Goal: Information Seeking & Learning: Learn about a topic

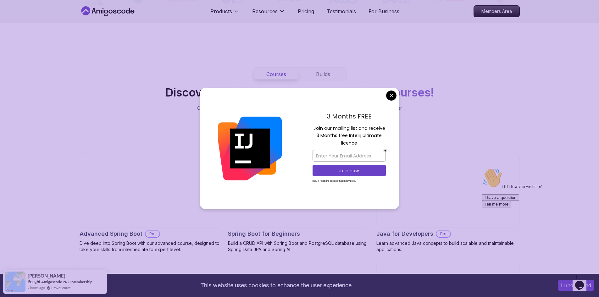
scroll to position [535, 0]
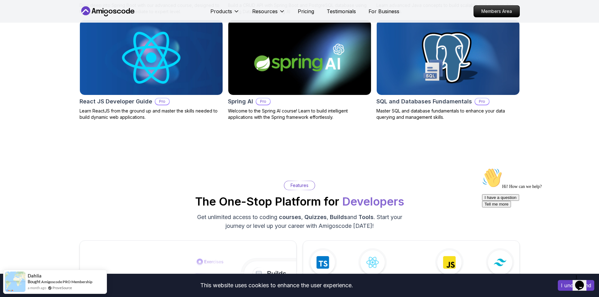
scroll to position [629, 0]
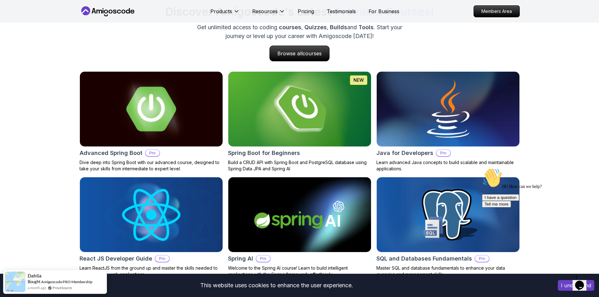
click at [320, 124] on img at bounding box center [299, 109] width 143 height 75
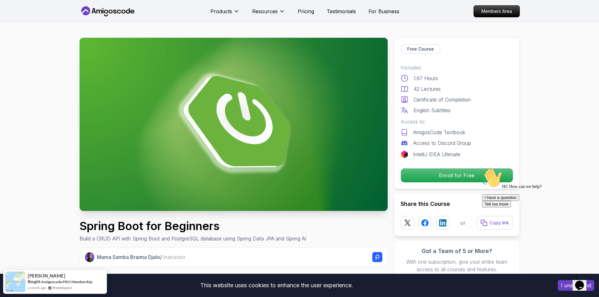
click at [262, 158] on img at bounding box center [234, 124] width 308 height 173
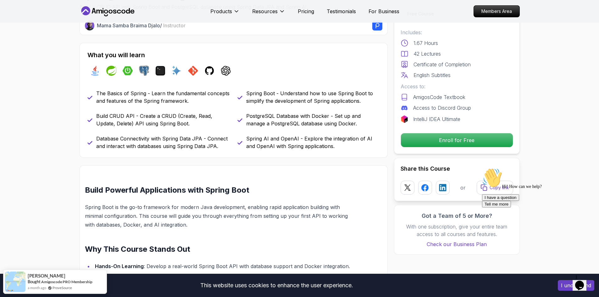
scroll to position [315, 0]
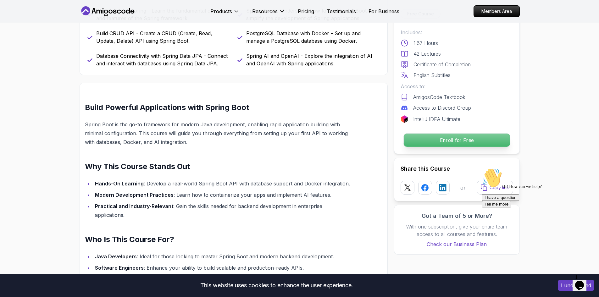
click at [461, 142] on p "Enroll for Free" at bounding box center [457, 140] width 106 height 13
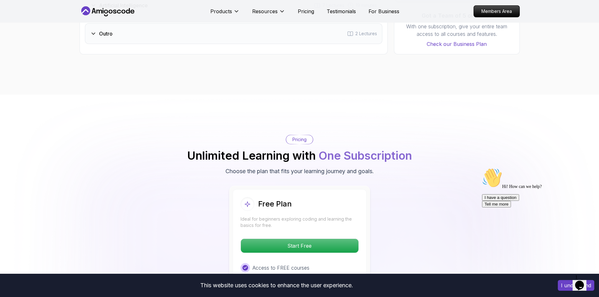
scroll to position [1235, 0]
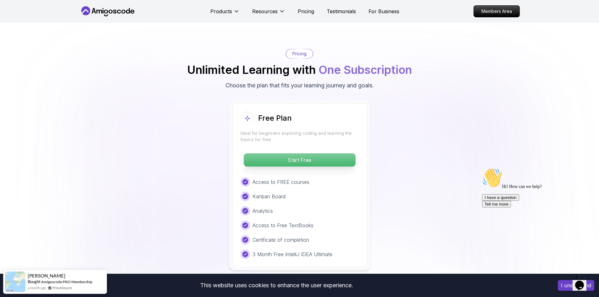
click at [298, 154] on p "Start Free" at bounding box center [300, 160] width 112 height 13
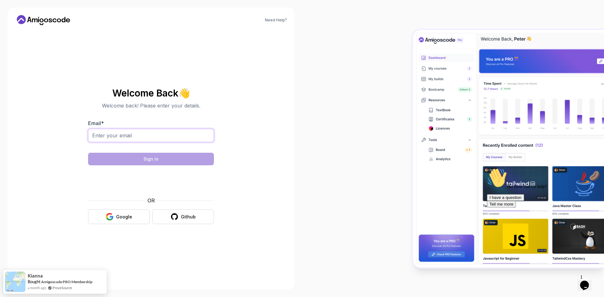
click at [134, 137] on input "Email *" at bounding box center [151, 135] width 126 height 13
type input "okashabdi88@gmail.com"
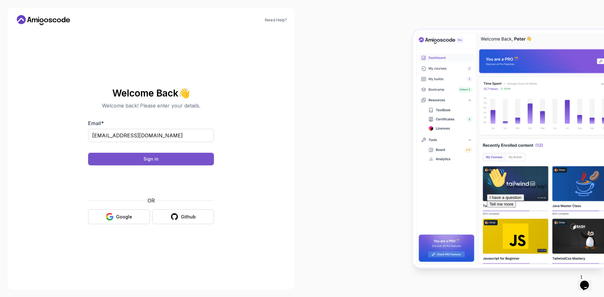
click at [152, 161] on div "Sign in" at bounding box center [150, 159] width 15 height 6
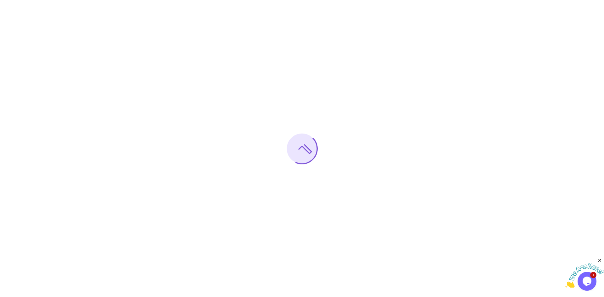
click at [600, 260] on icon "Close" at bounding box center [600, 261] width 6 height 6
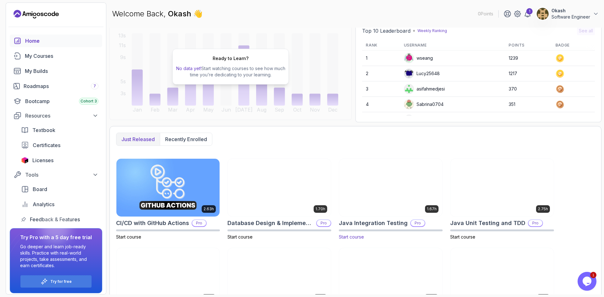
scroll to position [106, 0]
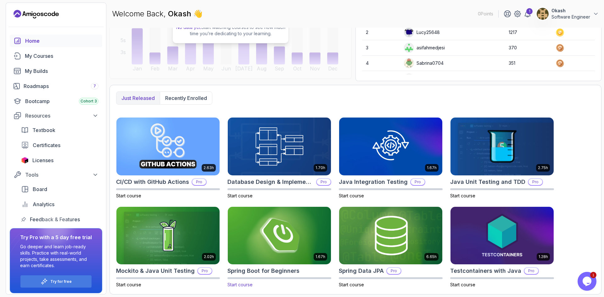
drag, startPoint x: 275, startPoint y: 238, endPoint x: 306, endPoint y: 217, distance: 37.3
click at [275, 238] on img at bounding box center [279, 235] width 108 height 61
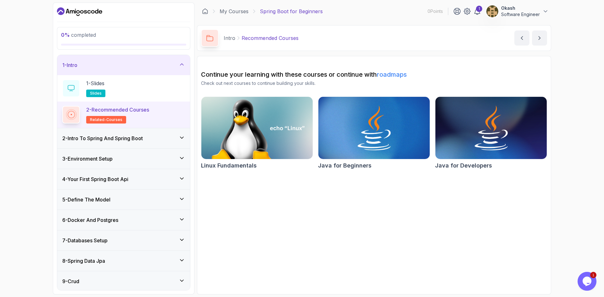
click at [160, 141] on div "2 - Intro To Spring And Spring Boot" at bounding box center [123, 139] width 123 height 8
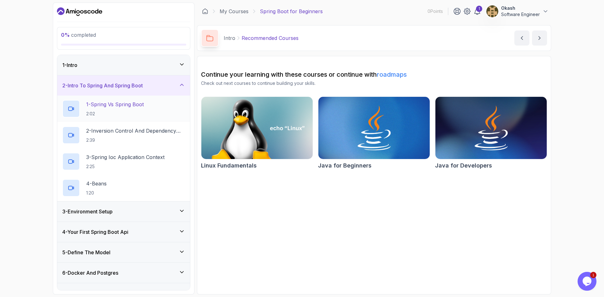
click at [114, 109] on h2 "1 - Spring Vs Spring Boot 2:02" at bounding box center [115, 109] width 58 height 16
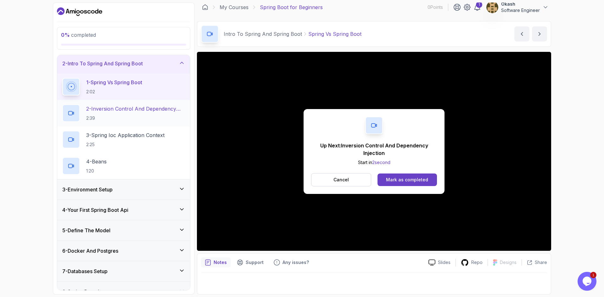
scroll to position [63, 0]
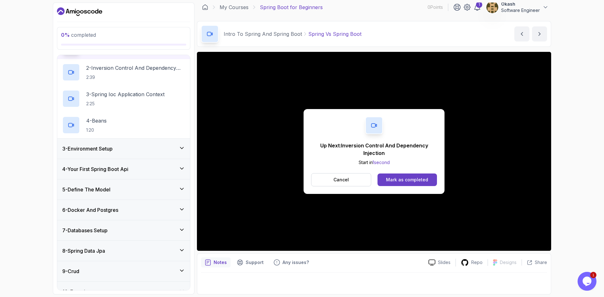
click at [120, 149] on div "3 - Environment Setup" at bounding box center [123, 149] width 123 height 8
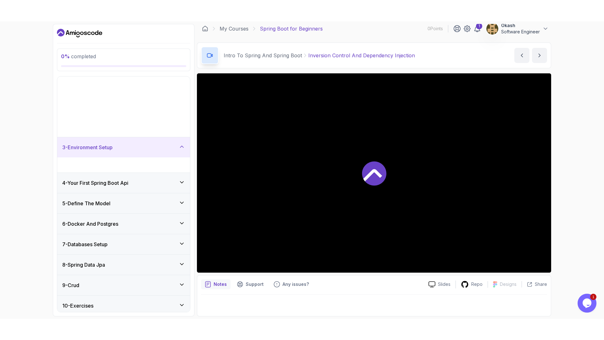
scroll to position [10, 0]
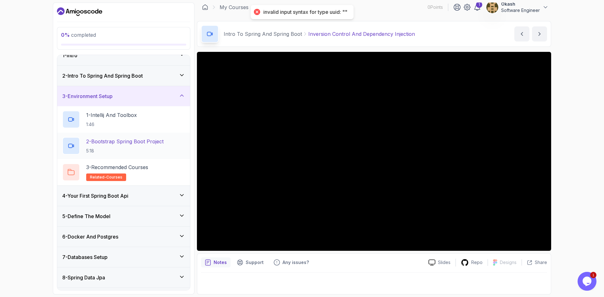
click at [127, 147] on h2 "2 - Bootstrap Spring Boot Project 5:18" at bounding box center [124, 146] width 77 height 16
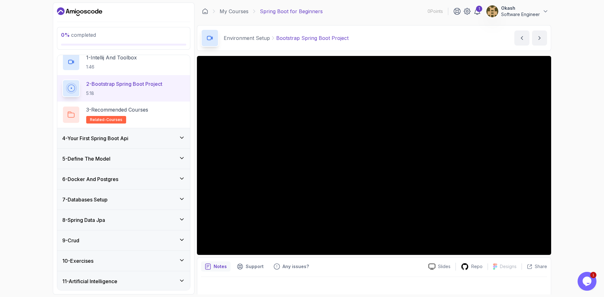
scroll to position [73, 0]
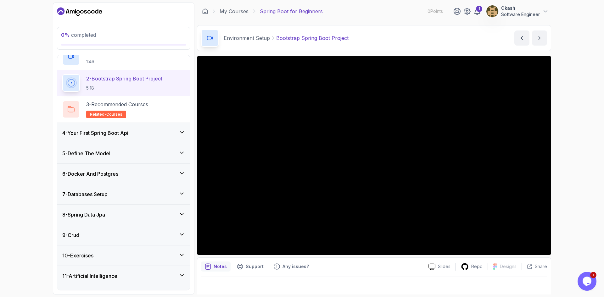
click at [149, 132] on div "4 - Your First Spring Boot Api" at bounding box center [123, 133] width 123 height 8
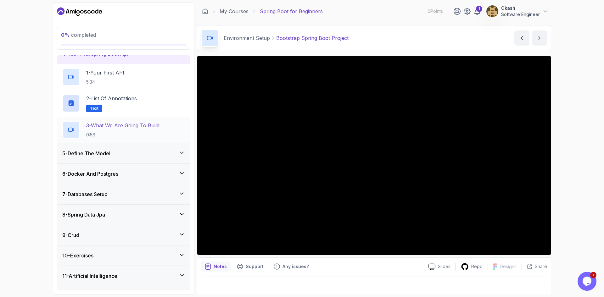
click at [138, 133] on p "0:58" at bounding box center [122, 135] width 73 height 6
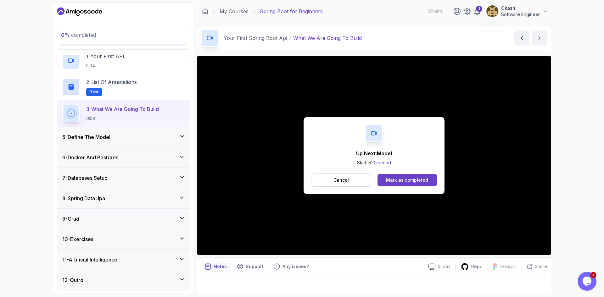
click at [98, 219] on div "9 - Crud" at bounding box center [123, 219] width 123 height 8
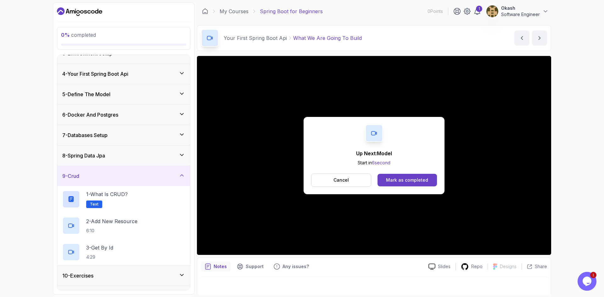
scroll to position [73, 0]
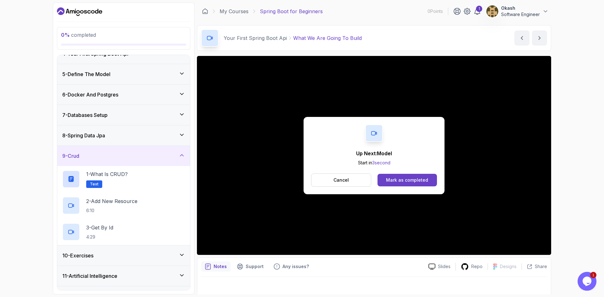
click at [138, 273] on div "11 - Artificial Intelligence" at bounding box center [123, 276] width 123 height 8
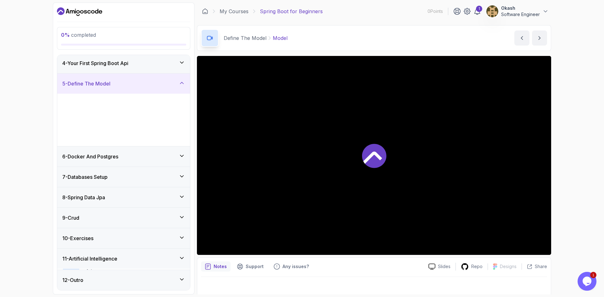
scroll to position [63, 0]
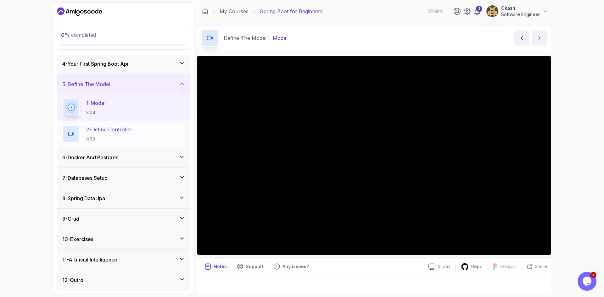
click at [125, 134] on h2 "2 - Define Controller 4:33" at bounding box center [109, 134] width 46 height 16
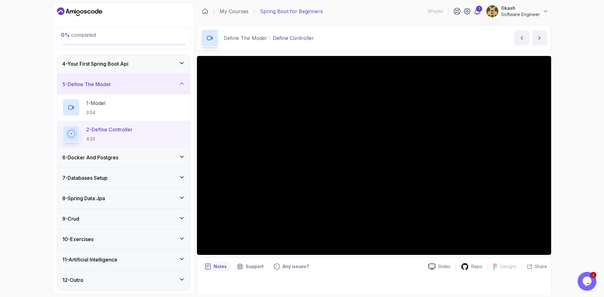
click at [143, 160] on div "6 - Docker And Postgres" at bounding box center [123, 158] width 123 height 8
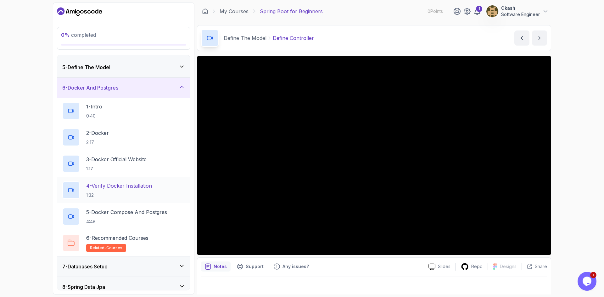
scroll to position [94, 0]
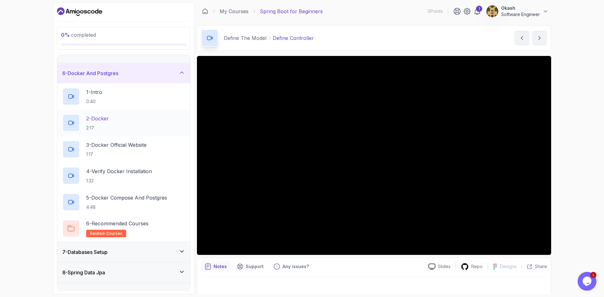
click at [118, 122] on div "2 - Docker 2:17" at bounding box center [123, 123] width 123 height 18
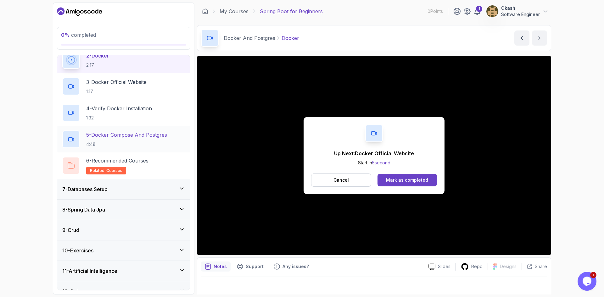
click at [122, 144] on p "4:48" at bounding box center [126, 144] width 81 height 6
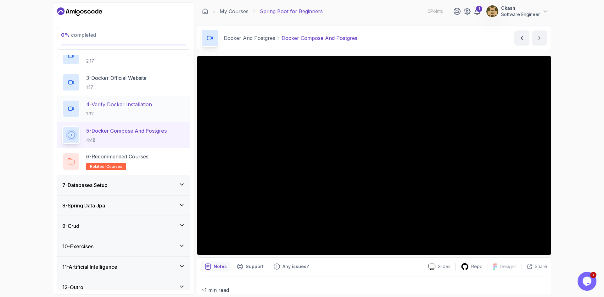
scroll to position [168, 0]
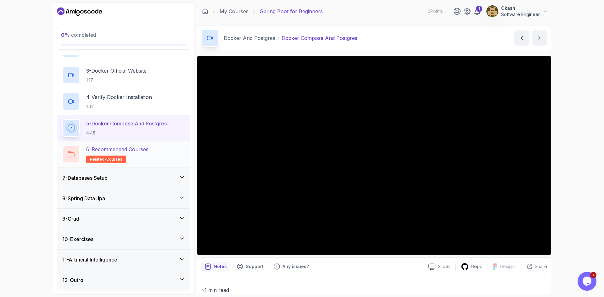
click at [157, 154] on div "6 - Recommended Courses related-courses" at bounding box center [123, 155] width 123 height 18
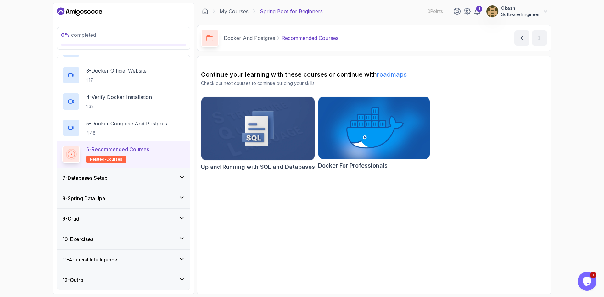
click at [170, 182] on div "7 - Databases Setup" at bounding box center [123, 178] width 123 height 8
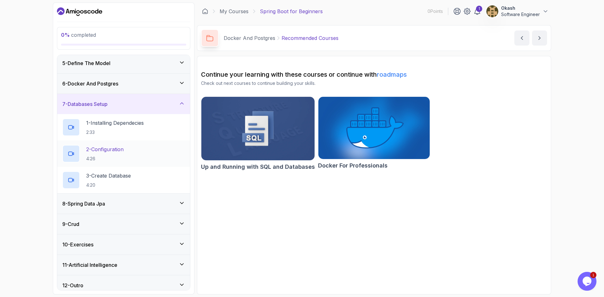
scroll to position [89, 0]
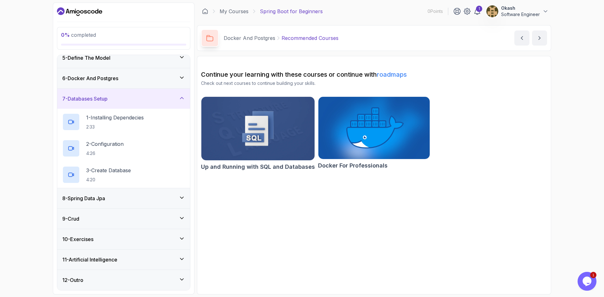
click at [113, 198] on div "8 - Spring Data Jpa" at bounding box center [123, 199] width 123 height 8
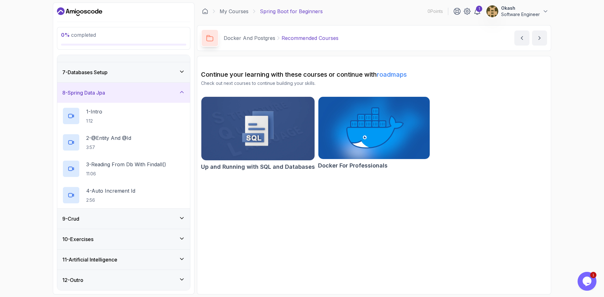
click at [126, 218] on div "9 - Crud" at bounding box center [123, 219] width 123 height 8
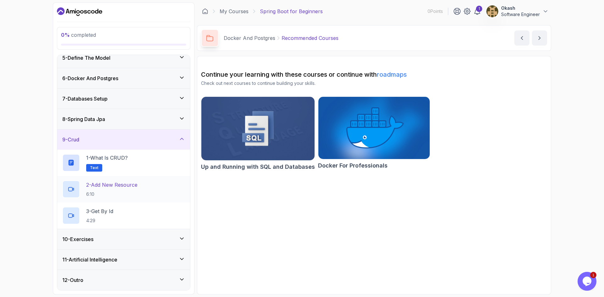
click at [141, 189] on div "2 - Add New Resource 6:10" at bounding box center [123, 190] width 123 height 18
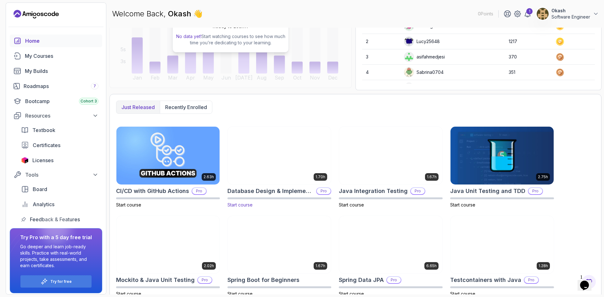
scroll to position [106, 0]
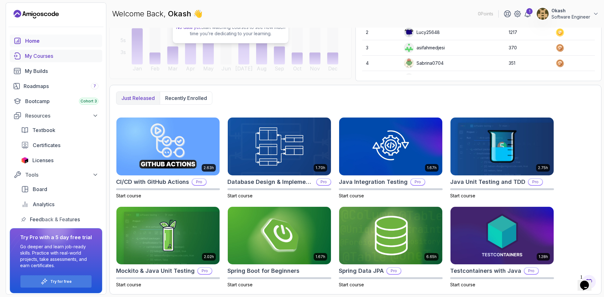
click at [43, 58] on div "My Courses" at bounding box center [62, 56] width 74 height 8
click at [54, 101] on div "Bootcamp Cohort 3" at bounding box center [61, 102] width 73 height 8
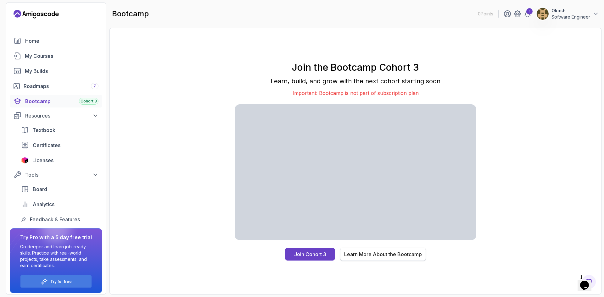
click at [378, 254] on div "Learn More About the Bootcamp" at bounding box center [383, 255] width 78 height 8
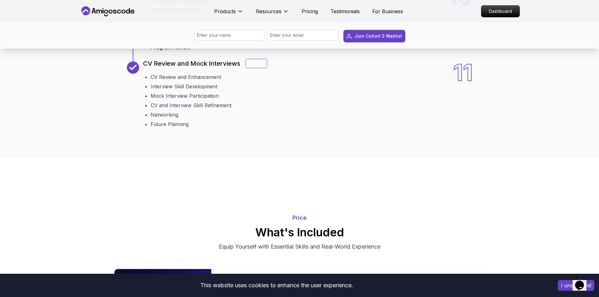
scroll to position [1101, 0]
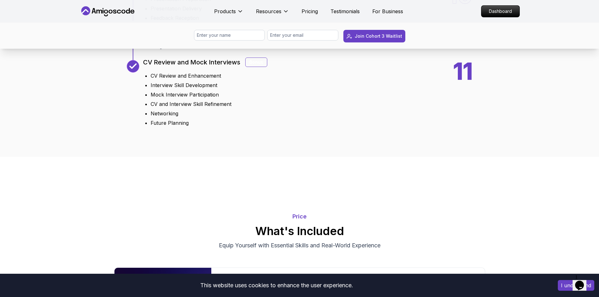
click at [259, 67] on div "Bonus" at bounding box center [256, 62] width 22 height 9
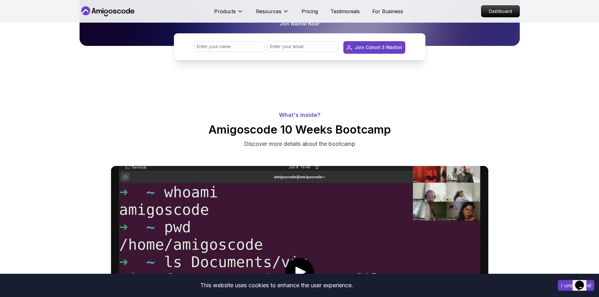
scroll to position [252, 0]
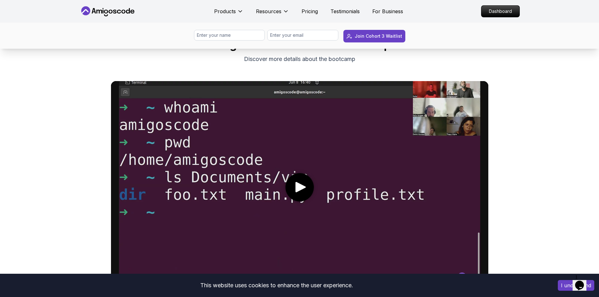
click at [303, 190] on icon "play" at bounding box center [300, 187] width 13 height 10
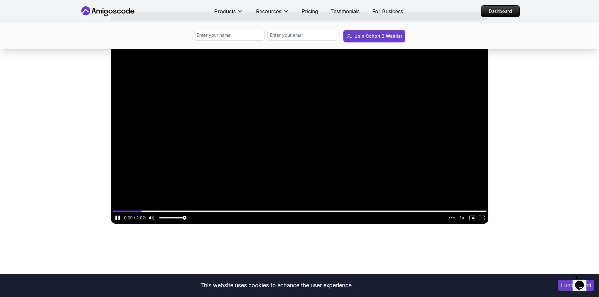
scroll to position [283, 0]
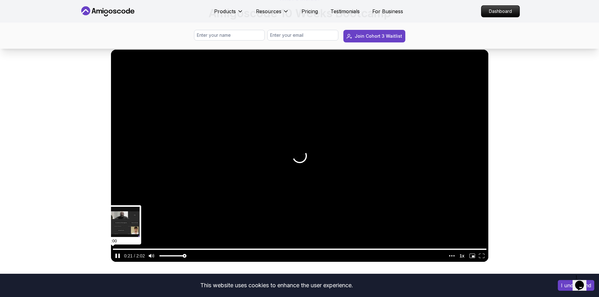
drag, startPoint x: 180, startPoint y: 249, endPoint x: 87, endPoint y: 243, distance: 93.3
click at [113, 247] on input "seek" at bounding box center [300, 249] width 374 height 8
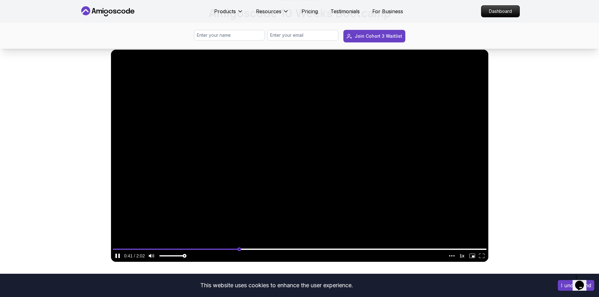
click at [239, 249] on input "seek" at bounding box center [300, 249] width 374 height 8
click at [297, 246] on video at bounding box center [300, 156] width 378 height 212
click at [298, 250] on input "seek" at bounding box center [300, 249] width 374 height 8
click at [321, 251] on input "seek" at bounding box center [300, 249] width 374 height 8
click at [364, 230] on video at bounding box center [300, 156] width 378 height 212
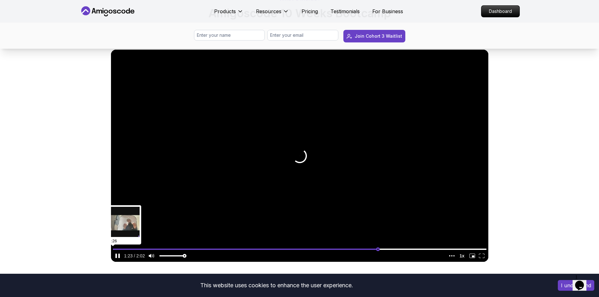
click at [378, 251] on input "seek" at bounding box center [300, 249] width 374 height 8
click at [399, 249] on input "seek" at bounding box center [300, 249] width 374 height 8
click at [439, 250] on input "seek" at bounding box center [300, 249] width 374 height 8
click at [466, 250] on input "seek" at bounding box center [300, 249] width 374 height 8
click at [247, 249] on input "seek" at bounding box center [300, 249] width 374 height 8
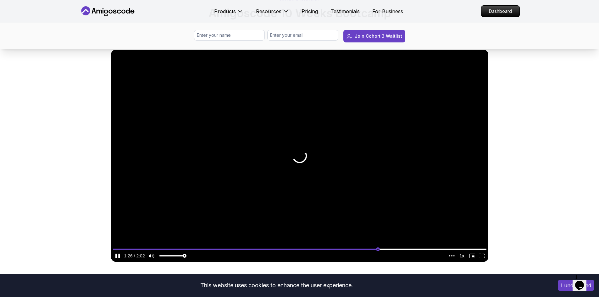
click at [203, 247] on input "seek" at bounding box center [300, 249] width 374 height 8
type input "0.344546483559019"
click at [263, 250] on input "seek" at bounding box center [300, 249] width 374 height 8
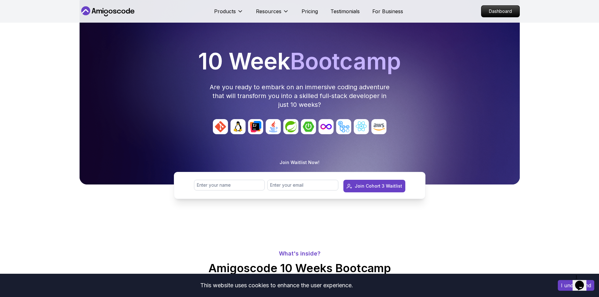
scroll to position [0, 0]
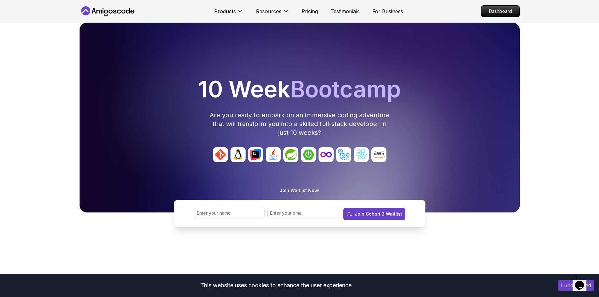
click at [125, 13] on icon at bounding box center [108, 11] width 57 height 10
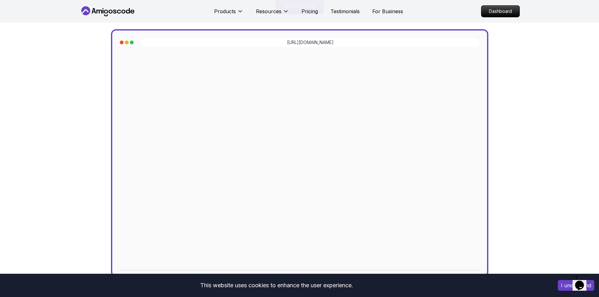
scroll to position [252, 0]
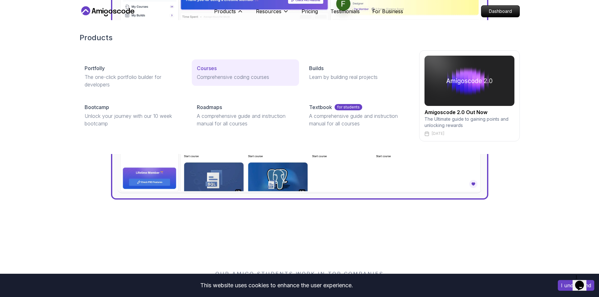
click at [228, 71] on div "Courses" at bounding box center [245, 68] width 97 height 8
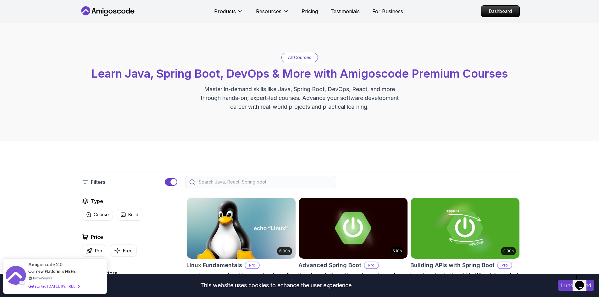
click at [294, 57] on p "All Courses" at bounding box center [299, 57] width 23 height 6
click at [499, 13] on p "Dashboard" at bounding box center [501, 11] width 36 height 11
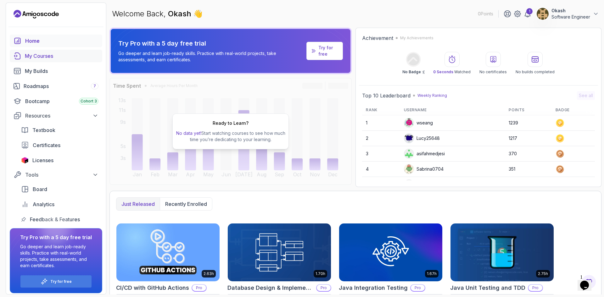
click at [46, 58] on div "My Courses" at bounding box center [62, 56] width 74 height 8
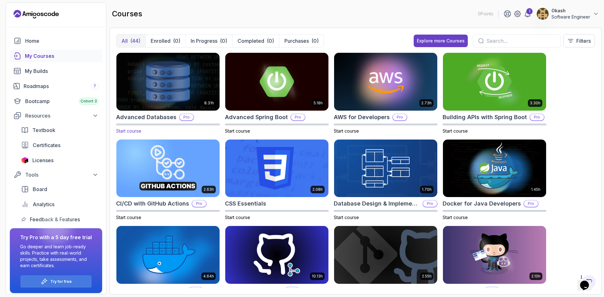
click at [173, 94] on img at bounding box center [168, 81] width 108 height 61
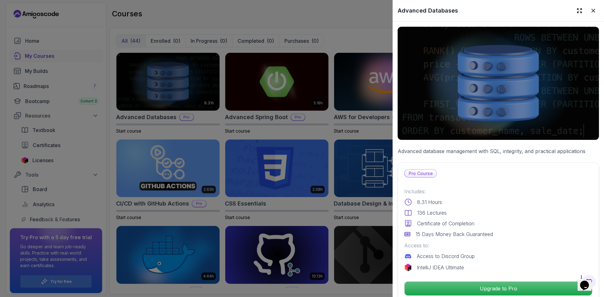
click at [345, 31] on div at bounding box center [302, 148] width 604 height 297
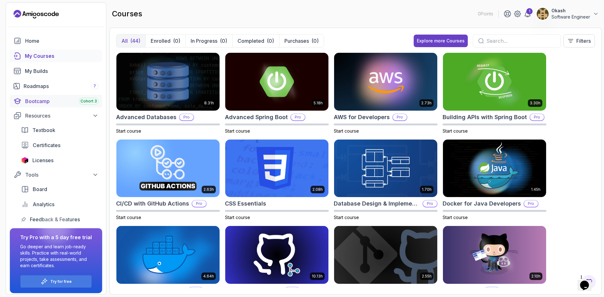
click at [48, 99] on div "Bootcamp Cohort 3" at bounding box center [61, 102] width 73 height 8
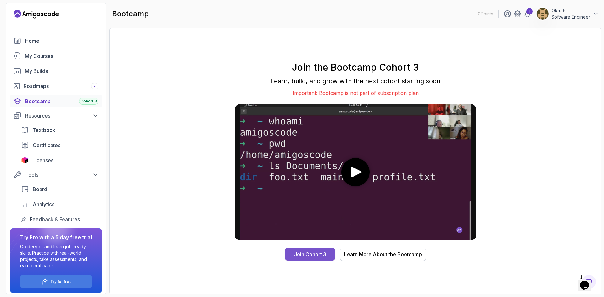
click at [306, 252] on div "Join Cohort 3" at bounding box center [310, 255] width 32 height 8
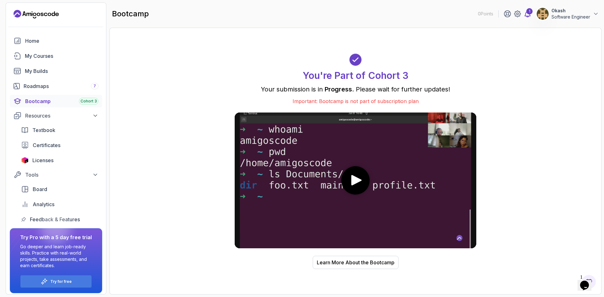
click at [530, 15] on icon at bounding box center [527, 14] width 5 height 6
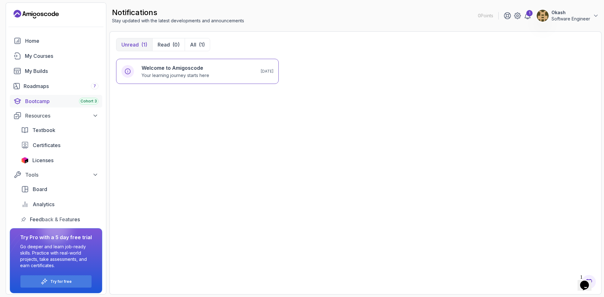
click at [63, 100] on div "Bootcamp Cohort 3" at bounding box center [61, 102] width 73 height 8
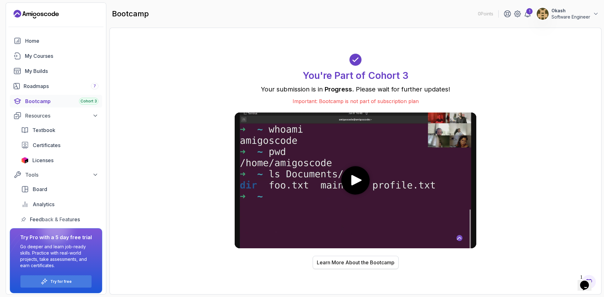
click at [361, 265] on div "Learn More About the Bootcamp" at bounding box center [356, 263] width 78 height 8
